Goal: Task Accomplishment & Management: Manage account settings

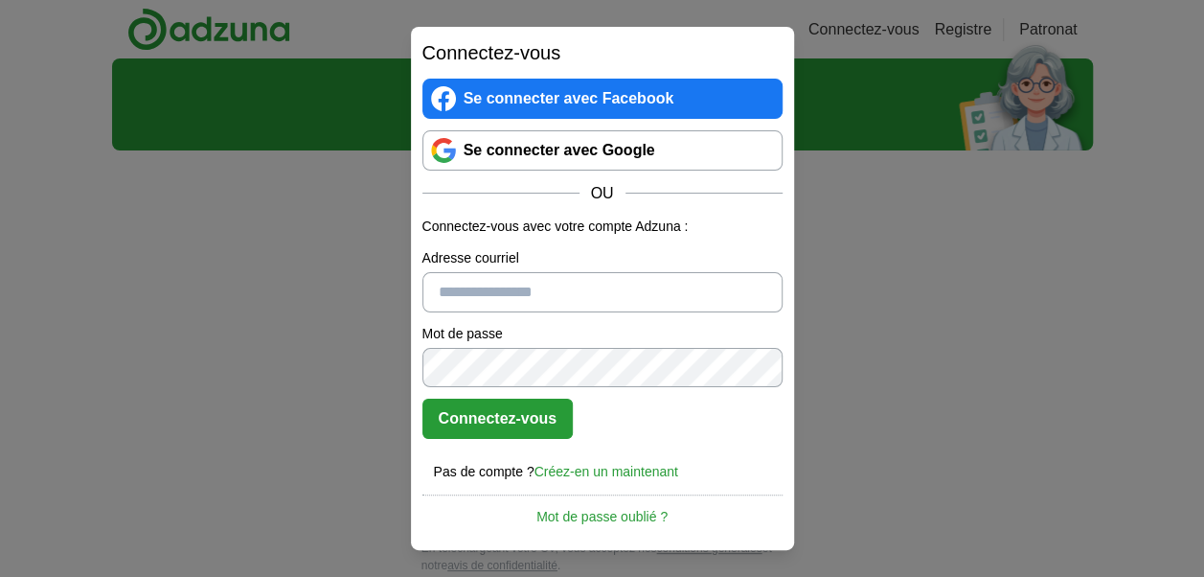
click at [598, 149] on link "Se connecter avec Google" at bounding box center [603, 150] width 360 height 40
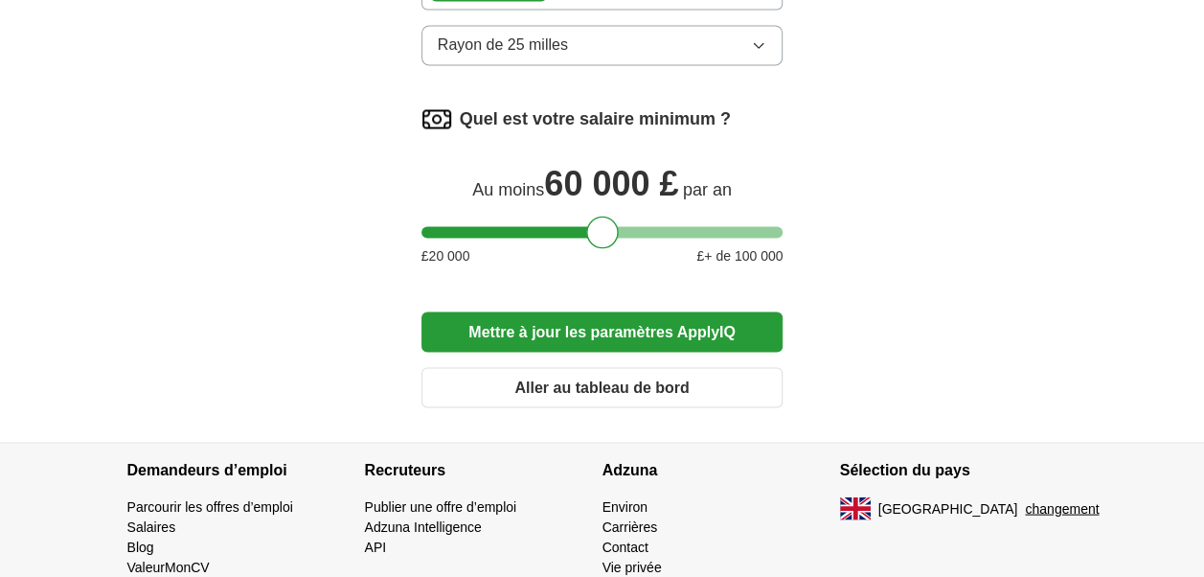
scroll to position [1684, 0]
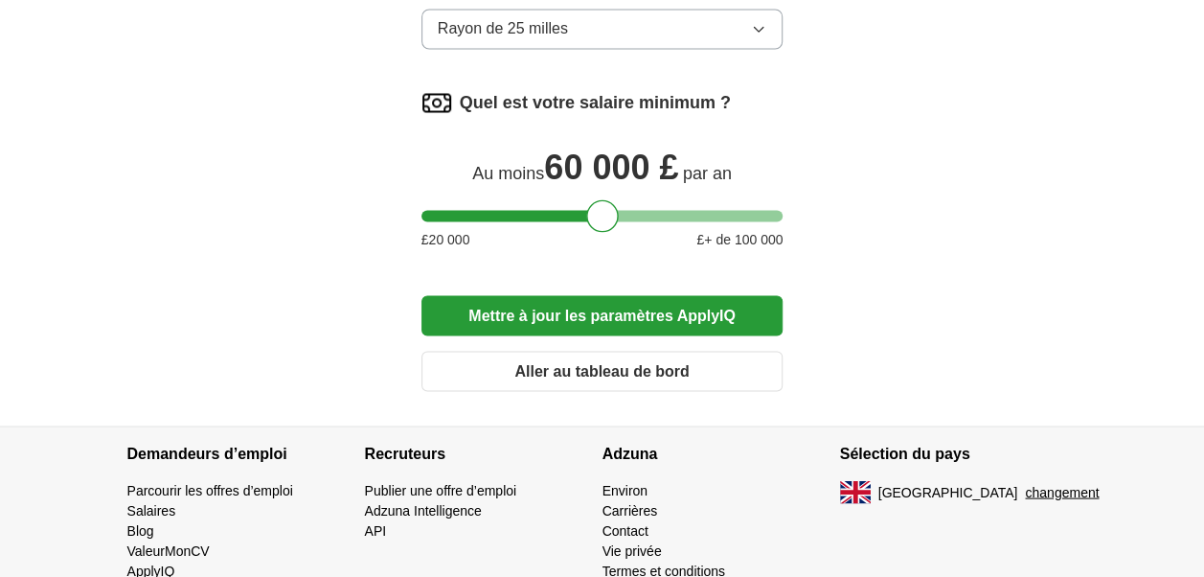
click at [660, 321] on button "Mettre à jour les paramètres ApplyIQ" at bounding box center [603, 315] width 362 height 40
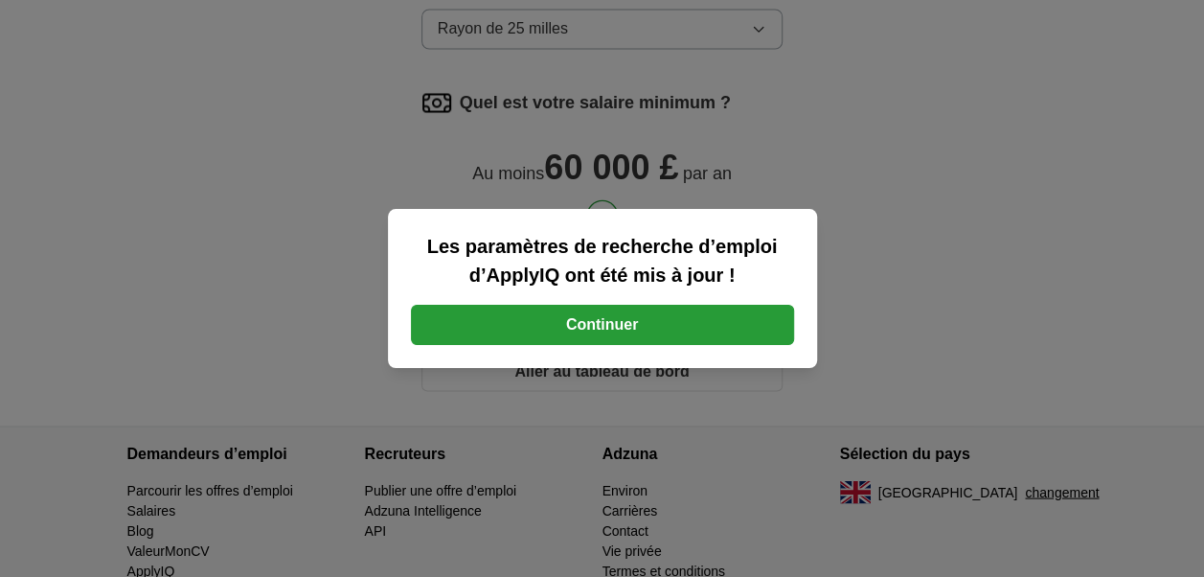
click at [660, 321] on button "Continuer" at bounding box center [602, 325] width 383 height 40
